Goal: Task Accomplishment & Management: Use online tool/utility

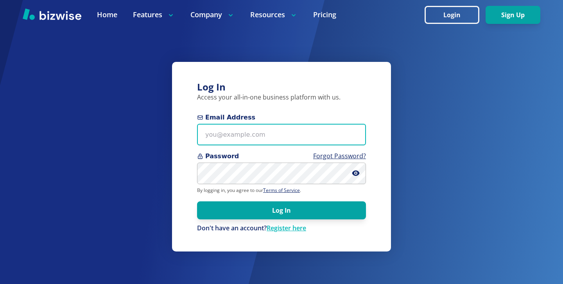
click at [315, 127] on input "Email Address" at bounding box center [281, 135] width 169 height 22
paste input "[EMAIL_ADDRESS][DOMAIN_NAME]"
type input "[EMAIL_ADDRESS][DOMAIN_NAME]"
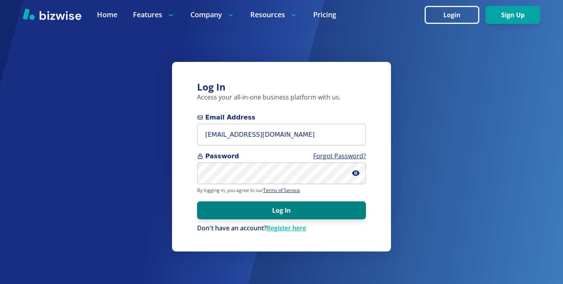
click at [276, 205] on button "Log In" at bounding box center [281, 210] width 169 height 18
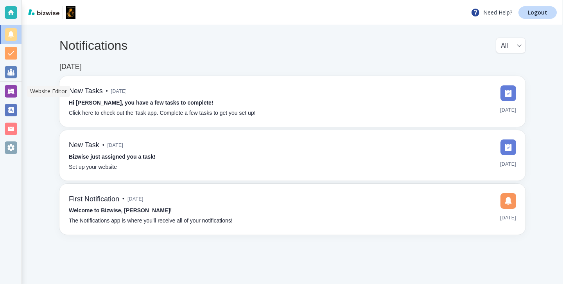
click at [5, 92] on div at bounding box center [11, 91] width 13 height 13
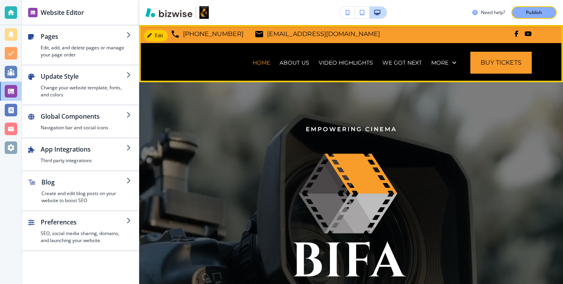
click at [461, 61] on div "HOME ABOUT US VIDEO HIGHLIGHTS WE GOT NEXT 2025 Film Festival GALLERY MEMBERS C…" at bounding box center [364, 62] width 336 height 39
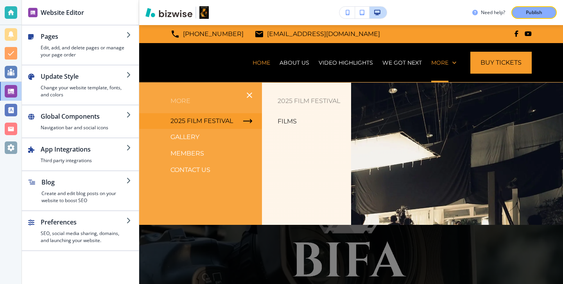
click at [296, 121] on p "Films" at bounding box center [287, 121] width 19 height 12
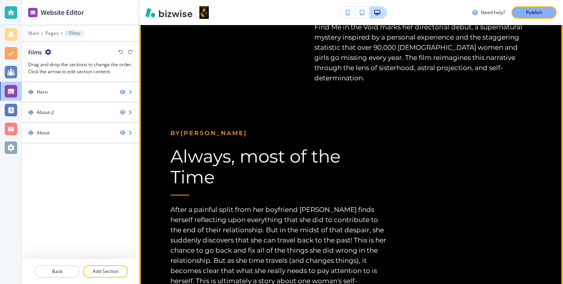
scroll to position [3137, 0]
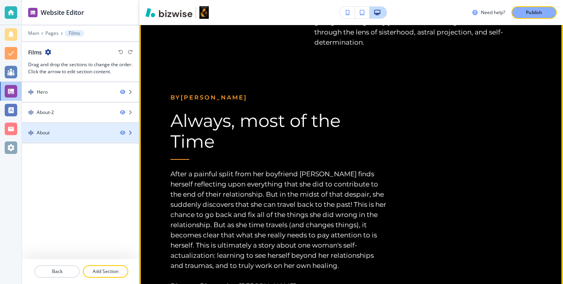
click at [43, 126] on div at bounding box center [80, 126] width 117 height 6
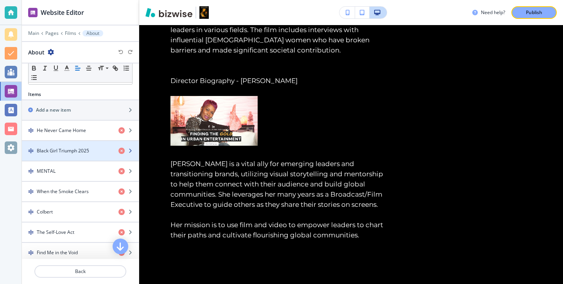
scroll to position [225, 0]
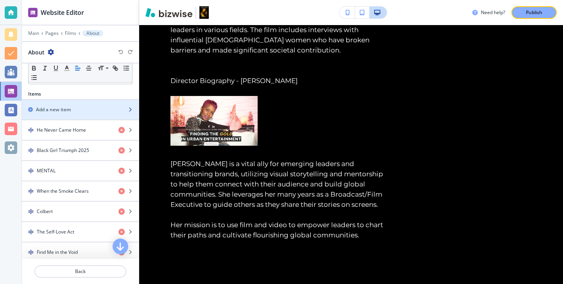
click at [94, 108] on div "Add a new item" at bounding box center [72, 109] width 100 height 7
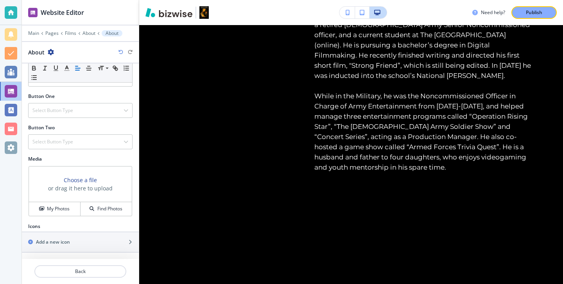
scroll to position [4835, 0]
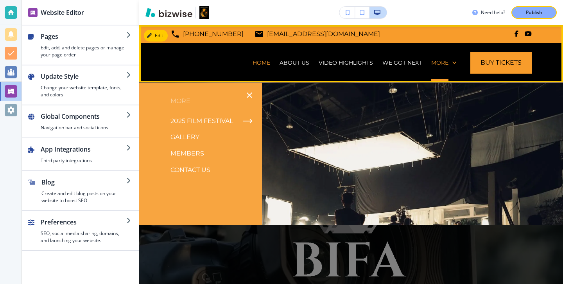
click at [444, 56] on div "More" at bounding box center [444, 62] width 34 height 39
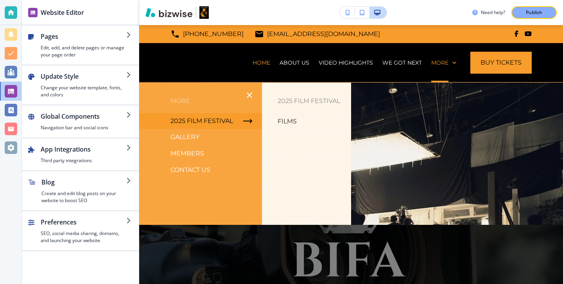
click at [287, 119] on p "Films" at bounding box center [287, 121] width 19 height 12
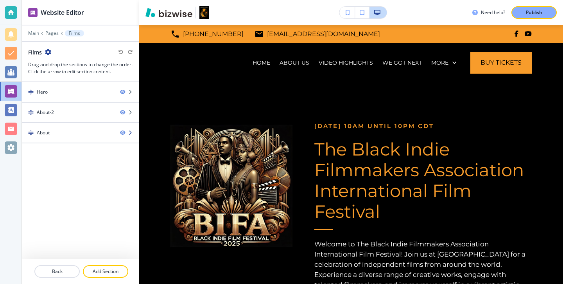
click at [82, 142] on div at bounding box center [80, 139] width 117 height 6
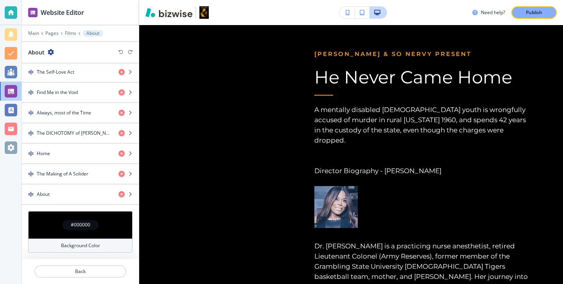
scroll to position [357, 0]
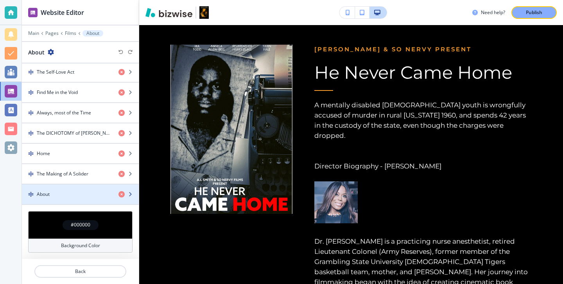
click at [80, 194] on div "About" at bounding box center [67, 193] width 90 height 7
click at [79, 194] on div "About" at bounding box center [67, 193] width 90 height 7
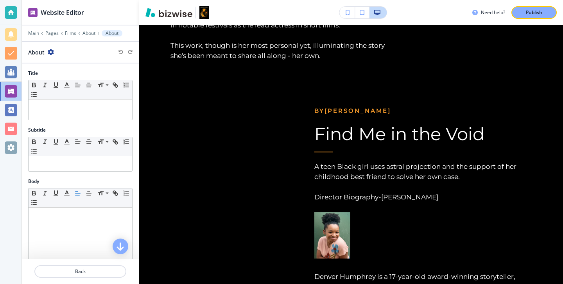
scroll to position [223, 0]
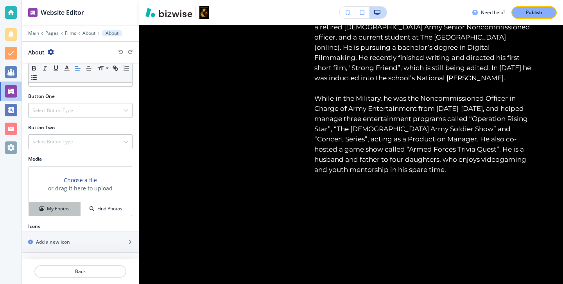
click at [73, 210] on div "My Photos" at bounding box center [54, 208] width 51 height 7
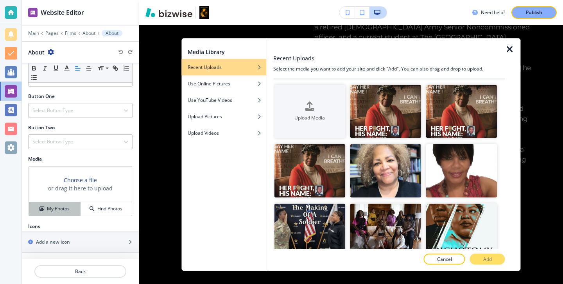
scroll to position [4835, 0]
click at [380, 117] on img "button" at bounding box center [385, 111] width 71 height 54
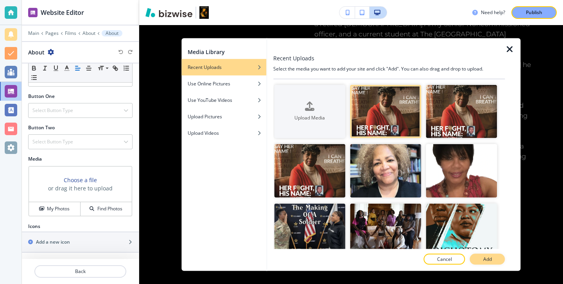
click at [497, 262] on button "Add" at bounding box center [487, 258] width 35 height 11
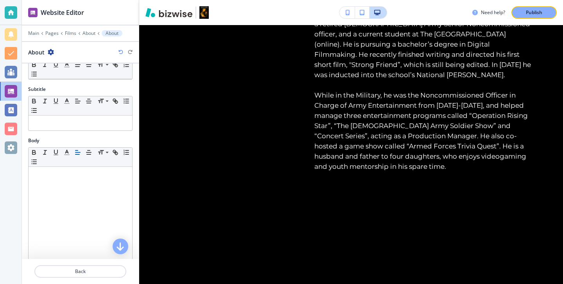
scroll to position [0, 0]
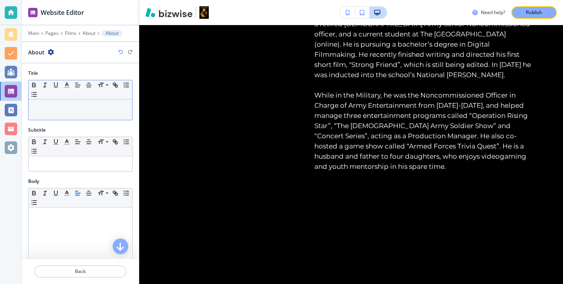
click at [56, 111] on div at bounding box center [81, 109] width 104 height 20
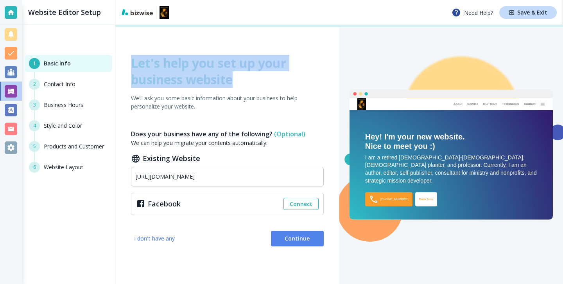
drag, startPoint x: 124, startPoint y: 53, endPoint x: 248, endPoint y: 83, distance: 127.9
click at [248, 83] on div "Let's help you set up your business website We'll ask you some basic informatio…" at bounding box center [227, 166] width 224 height 282
copy h1 "Let's help you set up your business website"
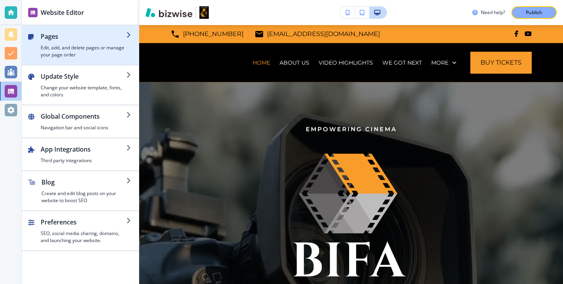
click at [58, 57] on h4 "Edit, add, and delete pages or manage your page order" at bounding box center [84, 51] width 86 height 14
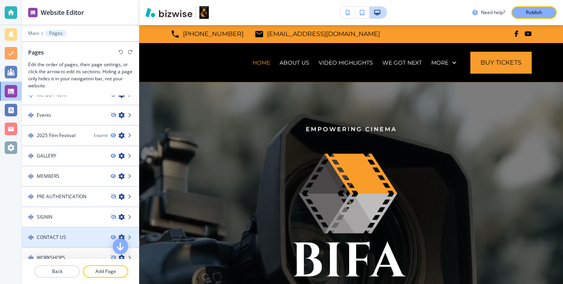
scroll to position [53, 0]
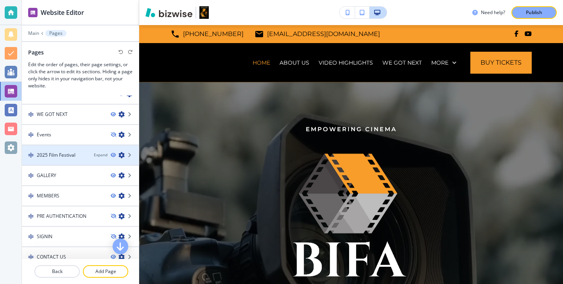
click at [97, 161] on div at bounding box center [80, 161] width 117 height 6
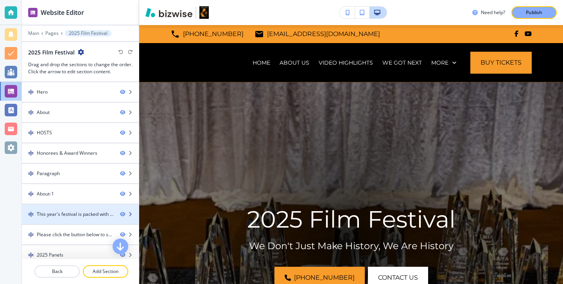
scroll to position [47, 0]
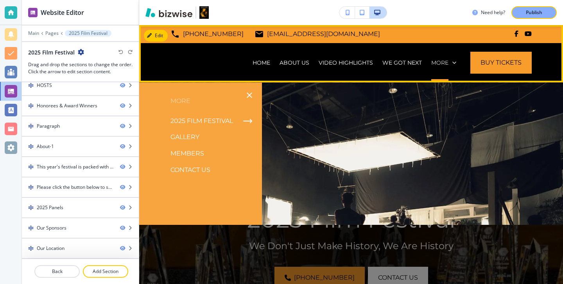
click at [453, 60] on icon at bounding box center [454, 63] width 8 height 8
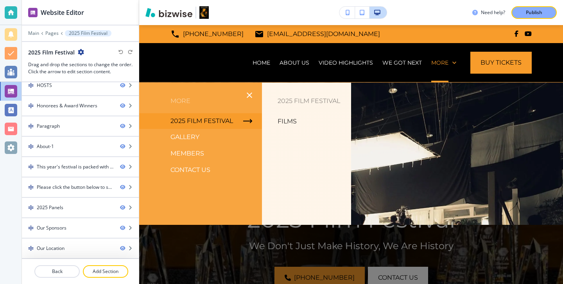
click at [296, 124] on p "Films" at bounding box center [287, 121] width 19 height 12
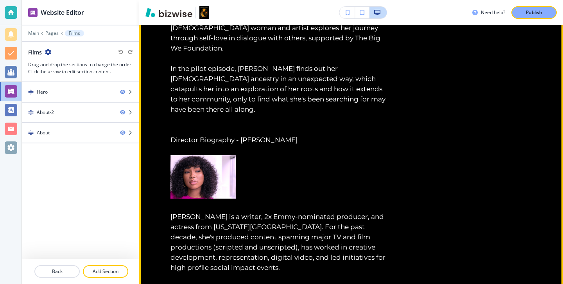
scroll to position [2557, 0]
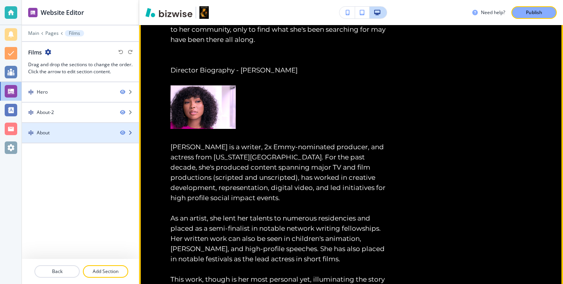
click at [62, 140] on div at bounding box center [80, 139] width 117 height 6
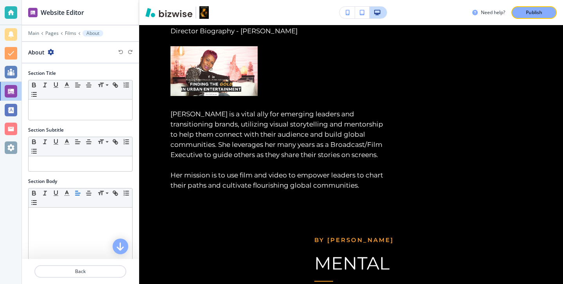
scroll to position [385, 0]
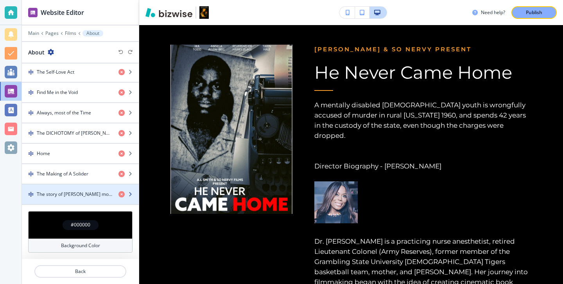
click at [76, 202] on div "button" at bounding box center [80, 200] width 117 height 6
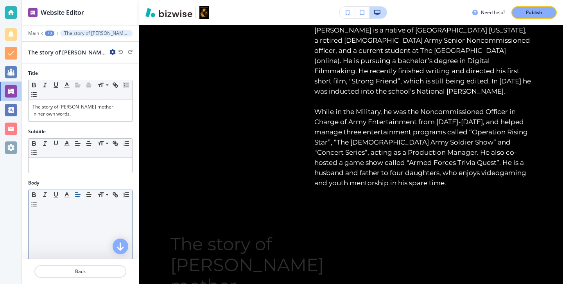
scroll to position [4835, 0]
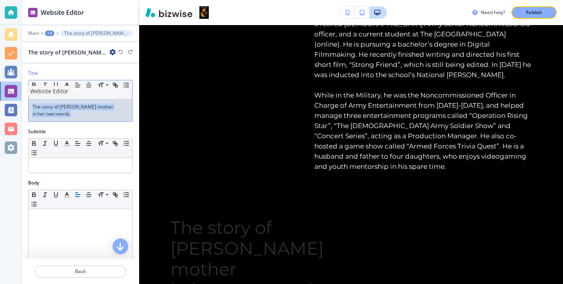
drag, startPoint x: 94, startPoint y: 118, endPoint x: 4, endPoint y: 88, distance: 94.7
click at [4, 88] on div "Website Editor Main +3 The story of Eric Garner’s motherin her own words. The s…" at bounding box center [281, 142] width 563 height 284
click at [69, 86] on icon "button" at bounding box center [66, 84] width 7 height 7
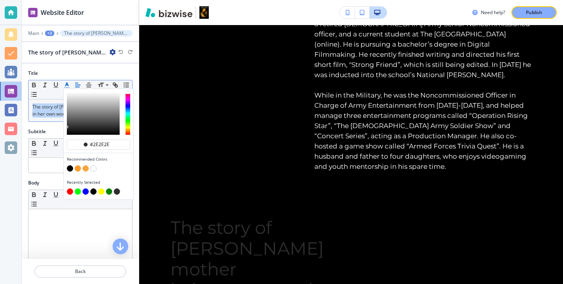
click at [95, 169] on button "button" at bounding box center [93, 168] width 6 height 6
type input "#ffffff"
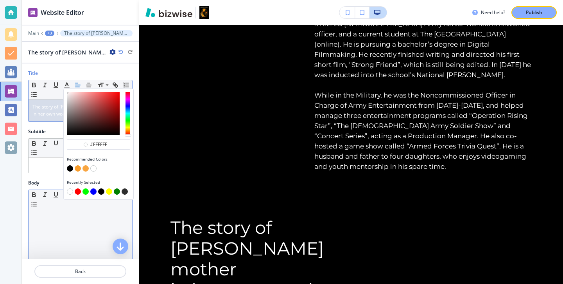
click at [43, 226] on div at bounding box center [81, 260] width 104 height 102
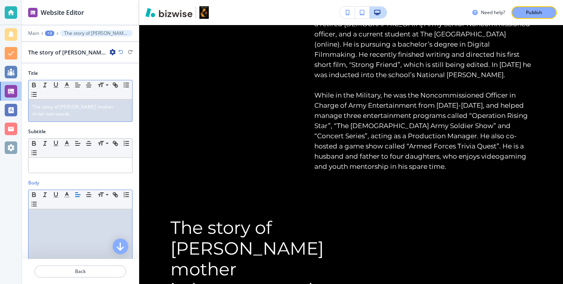
click at [32, 113] on div "The story of Eric Garner’s mother in her own words." at bounding box center [81, 110] width 104 height 22
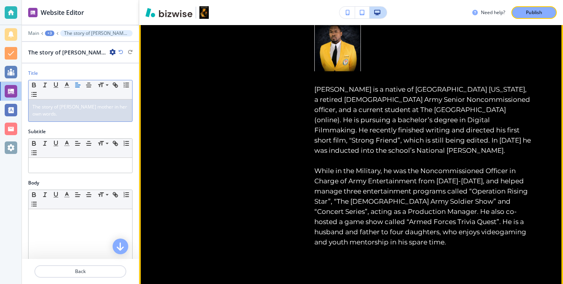
scroll to position [4850, 0]
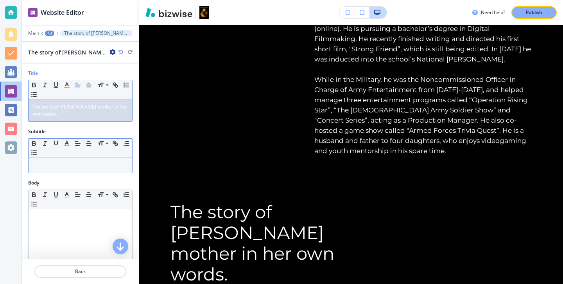
click at [85, 165] on p at bounding box center [80, 164] width 96 height 7
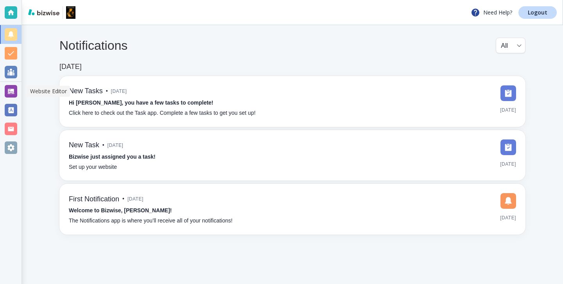
click at [10, 95] on div at bounding box center [11, 91] width 13 height 13
